Goal: Find specific page/section: Find specific page/section

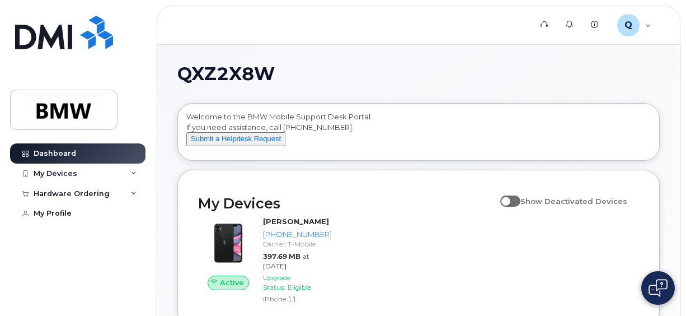
scroll to position [56, 0]
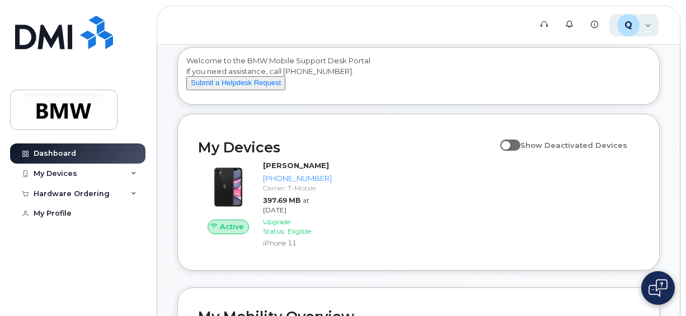
click at [637, 28] on div "Q" at bounding box center [628, 25] width 22 height 22
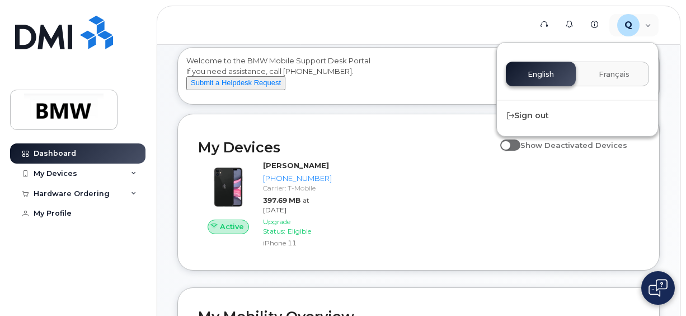
drag, startPoint x: 345, startPoint y: 166, endPoint x: 364, endPoint y: 171, distance: 19.7
click at [364, 171] on div "Active [PERSON_NAME] [PHONE_NUMBER] Carrier: T-Mobile 397.69 MB at [DATE] Upgra…" at bounding box center [418, 204] width 454 height 103
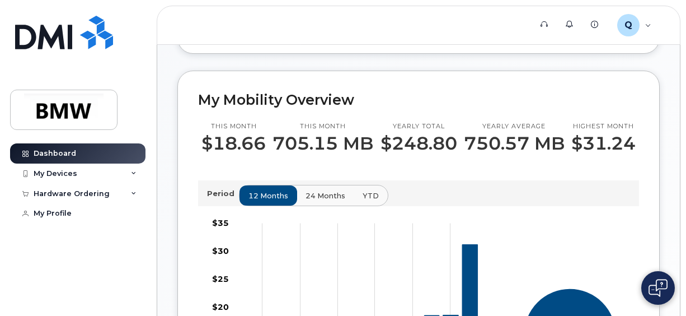
scroll to position [336, 0]
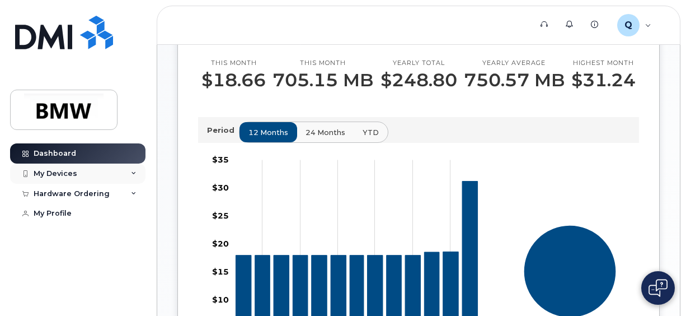
click at [92, 174] on div "My Devices" at bounding box center [77, 173] width 135 height 20
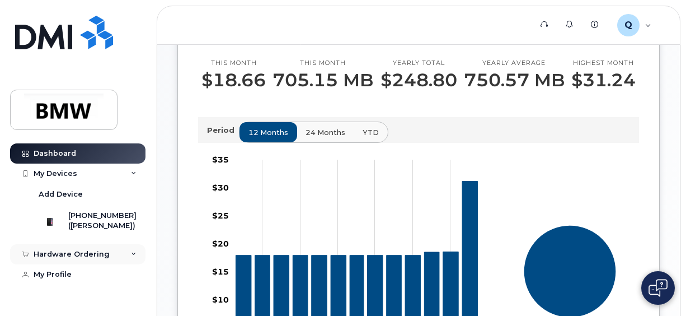
click at [96, 258] on div "Hardware Ordering" at bounding box center [72, 254] width 76 height 9
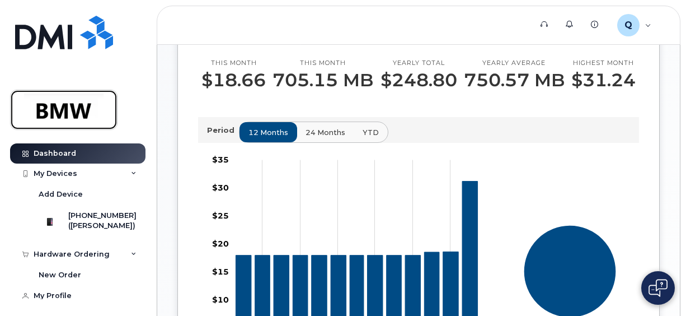
click at [91, 117] on img at bounding box center [64, 109] width 86 height 32
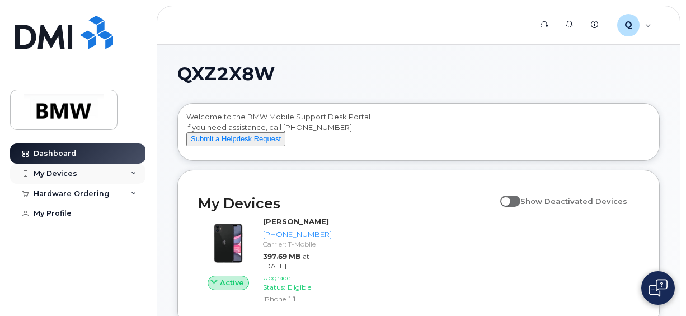
click at [73, 173] on div "My Devices" at bounding box center [56, 173] width 44 height 9
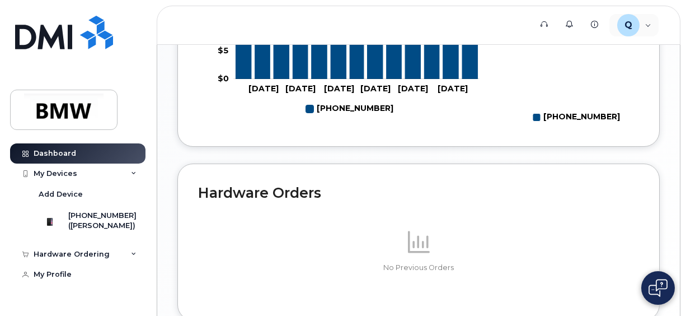
scroll to position [615, 0]
